Goal: Information Seeking & Learning: Learn about a topic

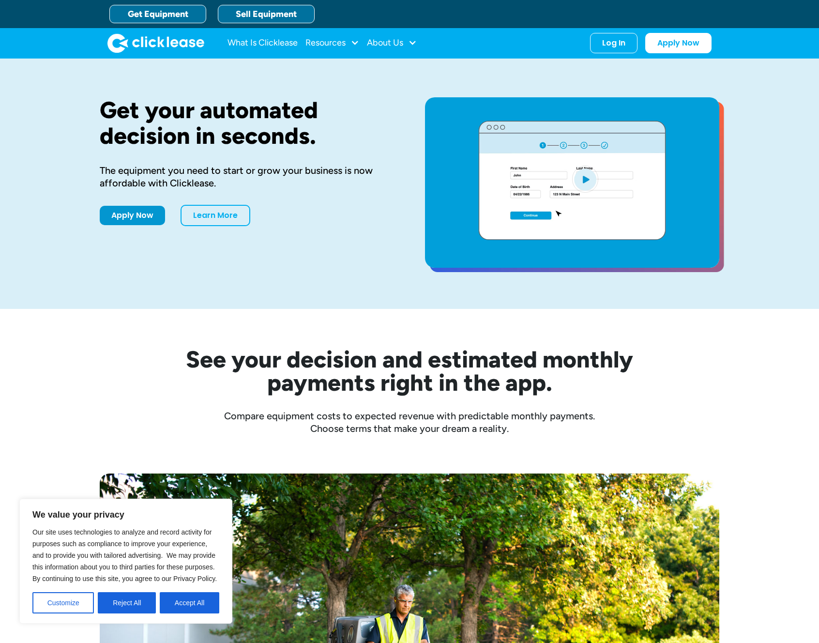
click at [270, 9] on link "Sell Equipment" at bounding box center [266, 14] width 97 height 18
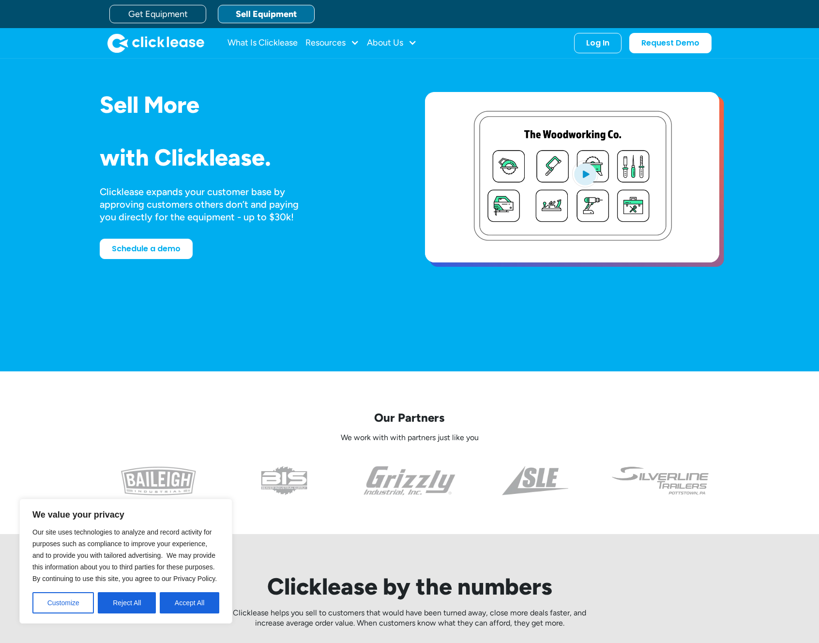
scroll to position [88, 0]
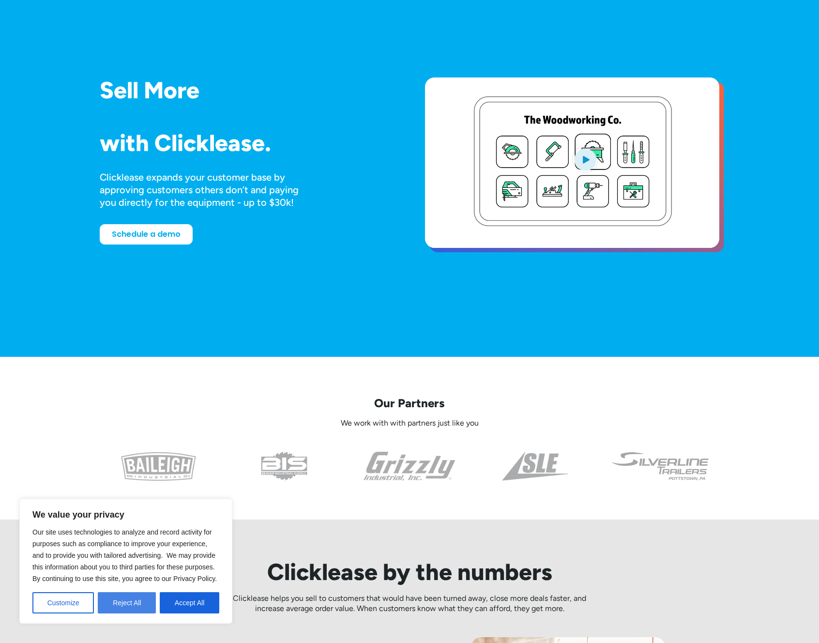
click at [120, 602] on button "Reject All" at bounding box center [127, 602] width 58 height 21
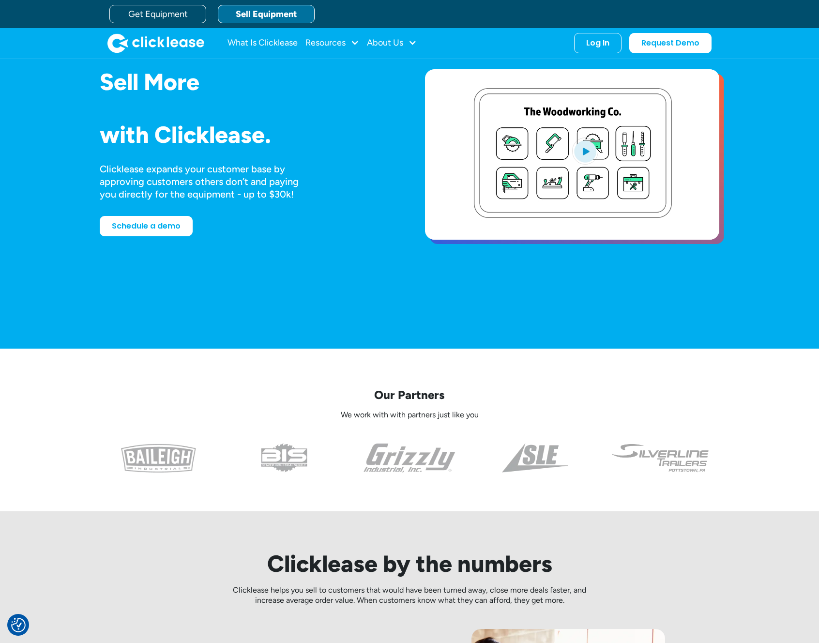
scroll to position [0, 0]
